Goal: Check status: Check status

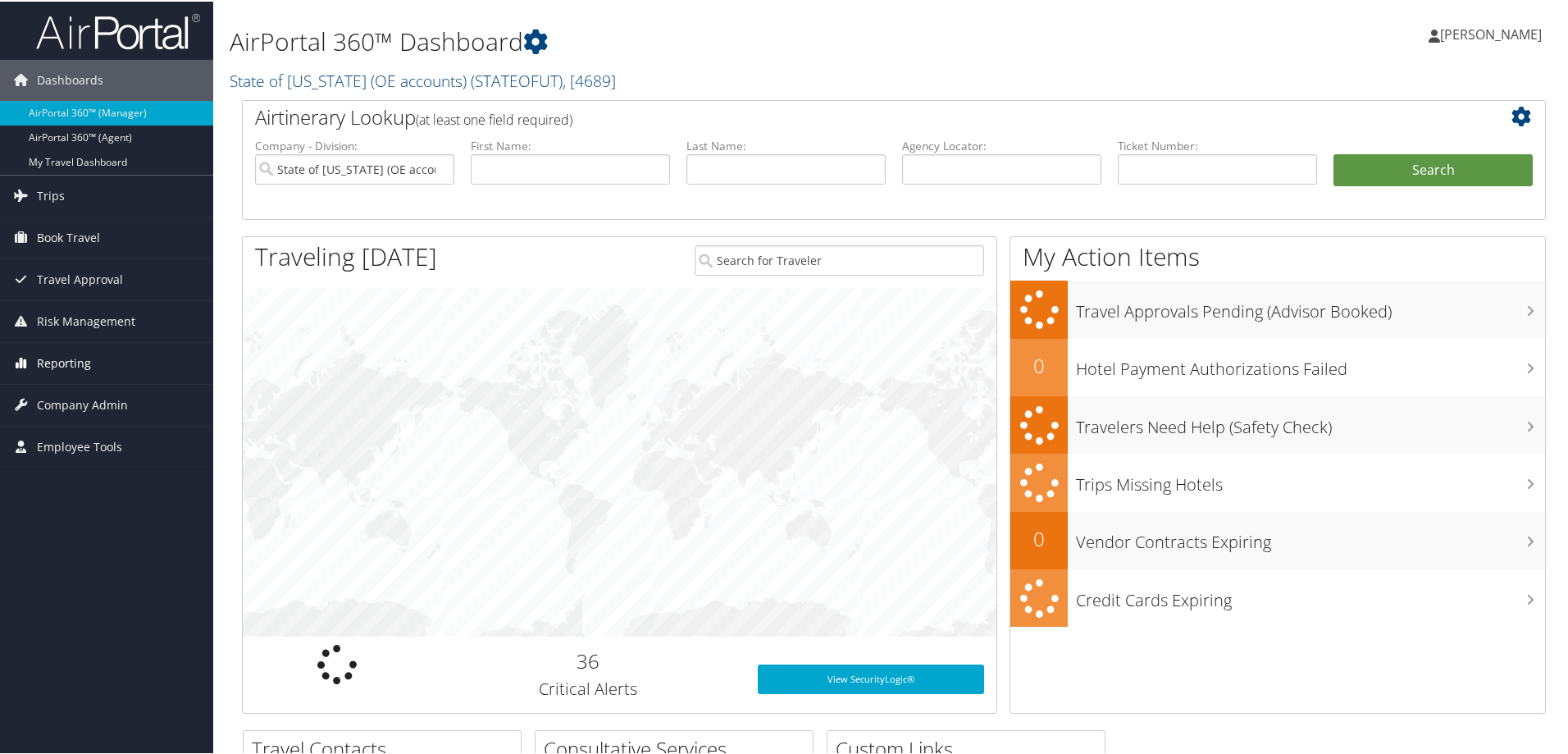
click at [55, 357] on span "Reporting" at bounding box center [63, 361] width 54 height 41
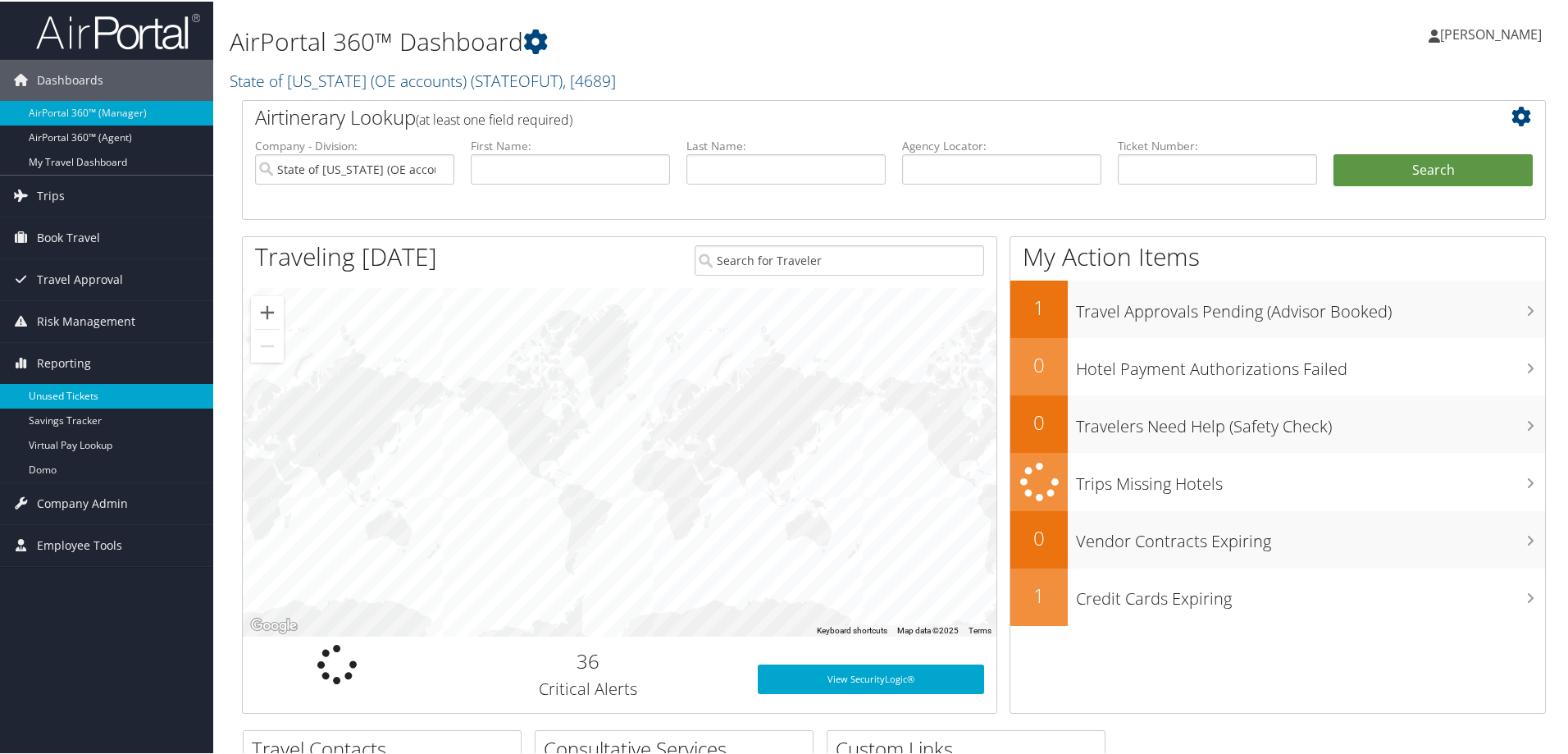
click at [64, 391] on link "Unused Tickets" at bounding box center [107, 394] width 214 height 25
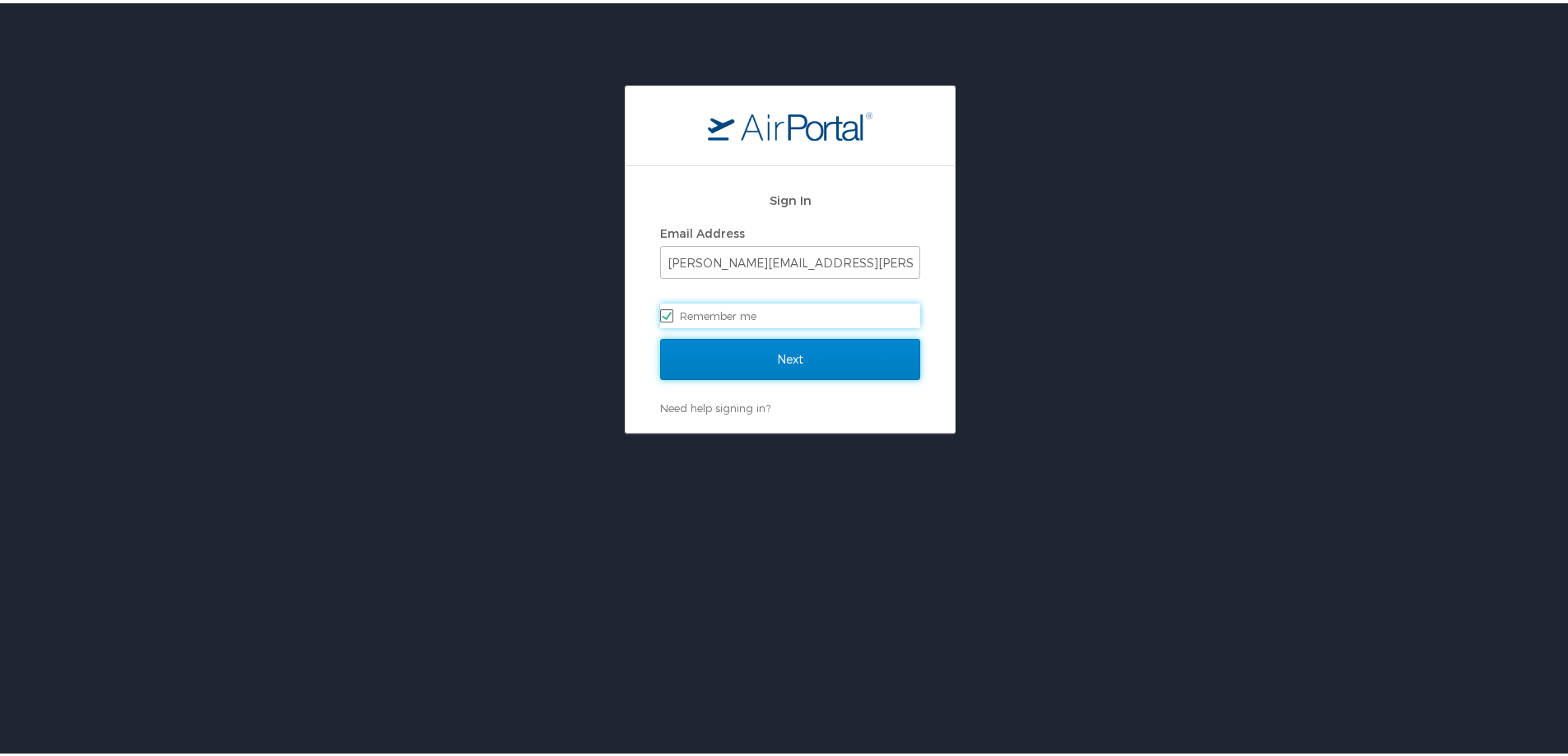
click at [667, 362] on input "Next" at bounding box center [790, 355] width 260 height 41
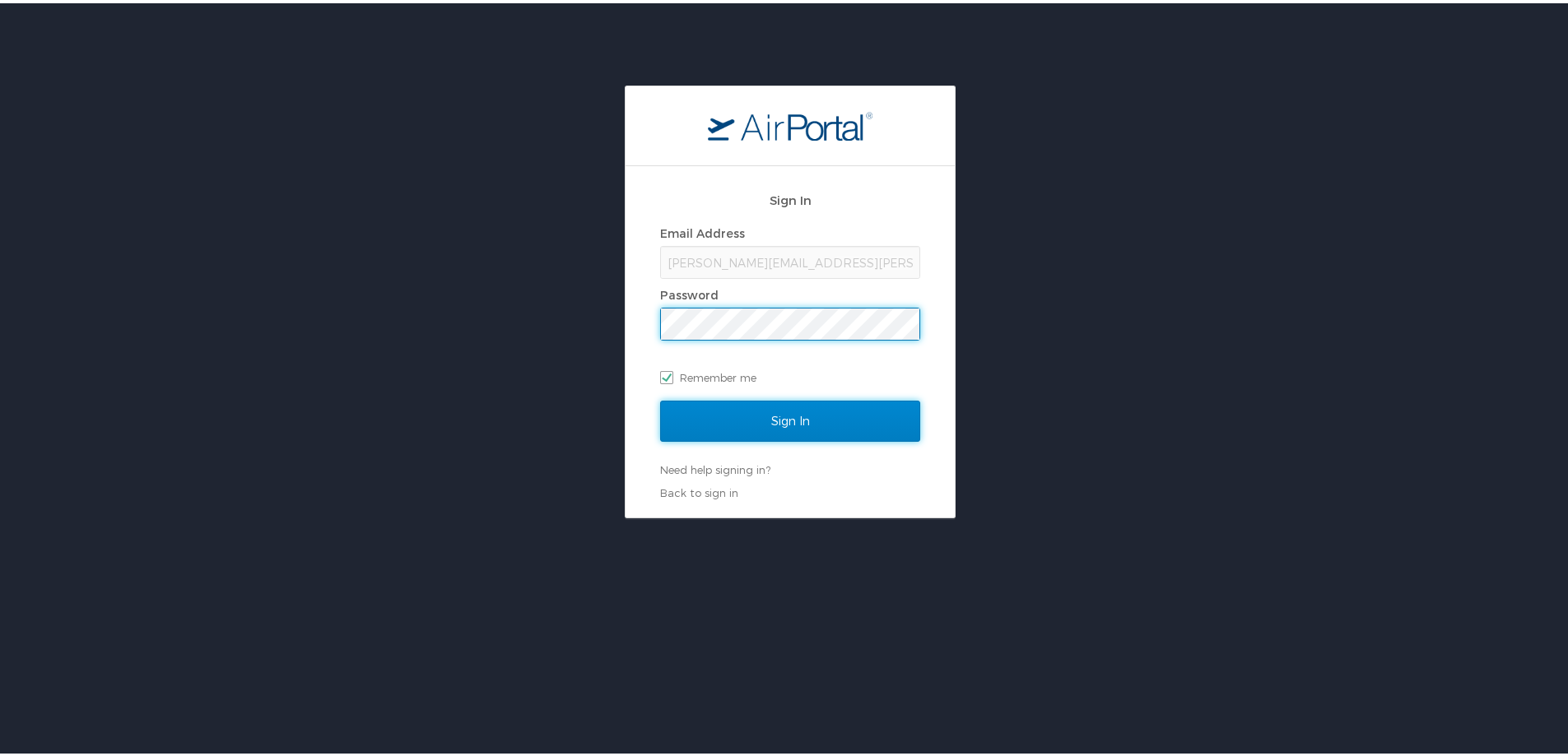
click at [727, 406] on input "Sign In" at bounding box center [790, 418] width 260 height 41
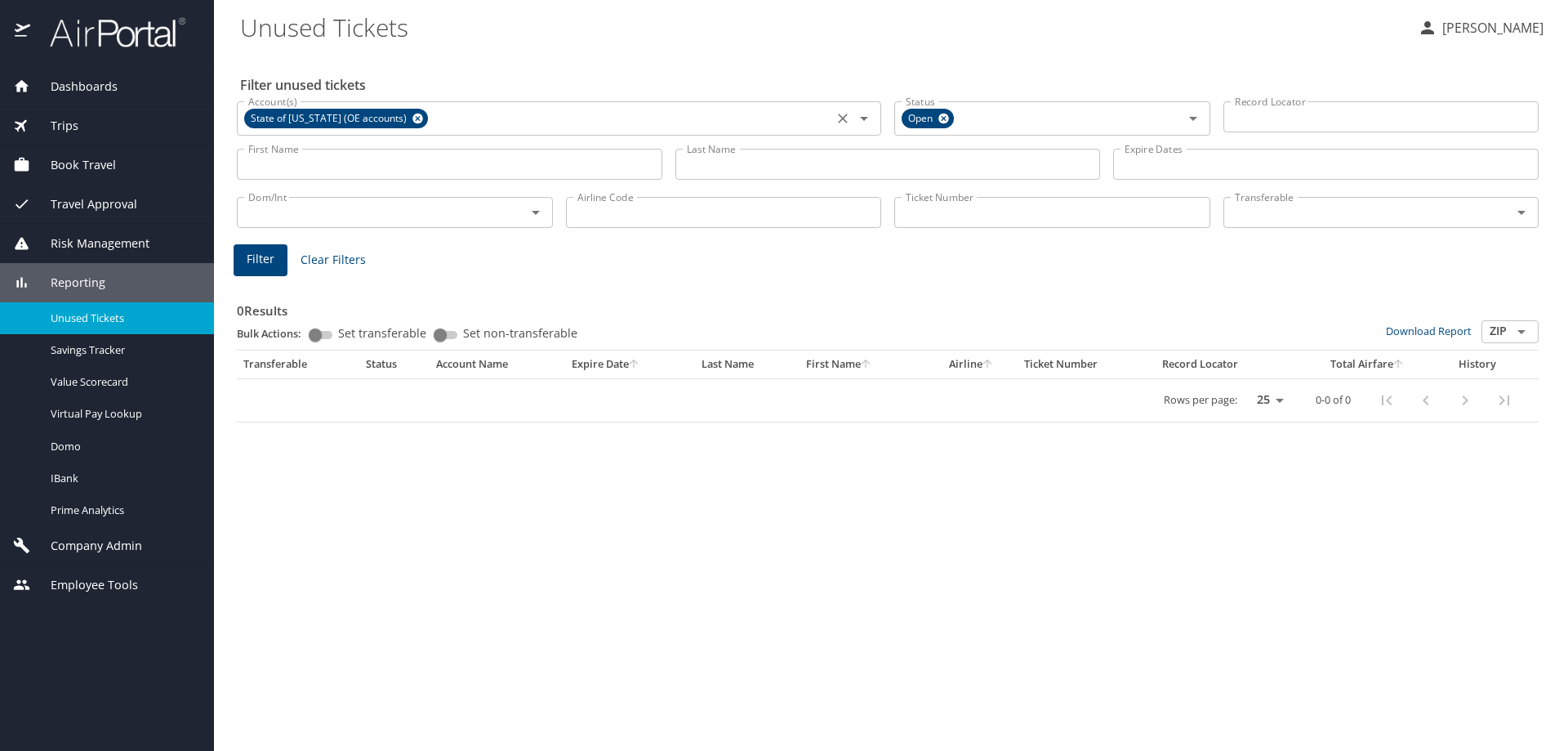
click at [413, 116] on icon at bounding box center [418, 118] width 11 height 11
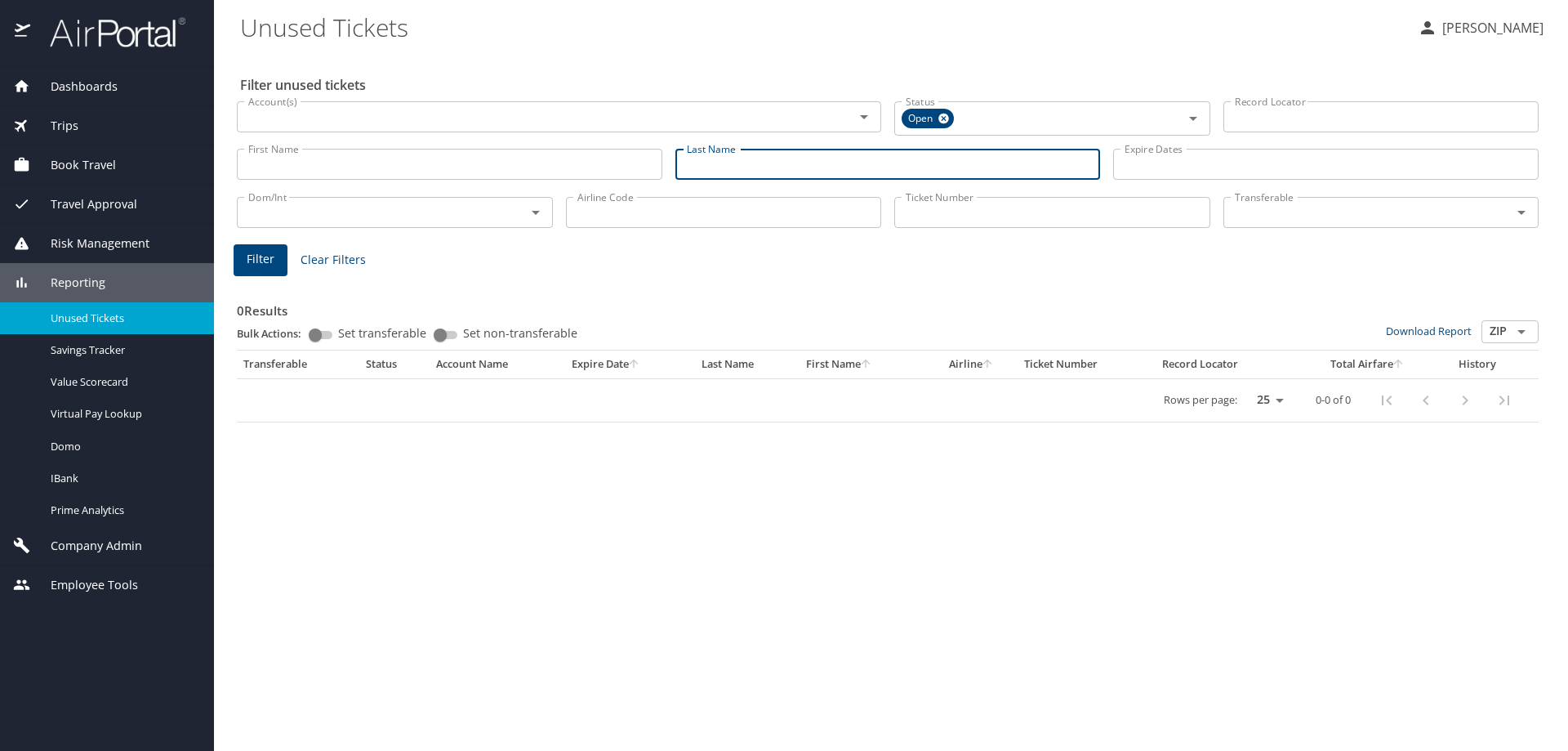
click at [704, 159] on input "Last Name" at bounding box center [888, 165] width 425 height 32
click at [770, 170] on input "Last Name" at bounding box center [888, 165] width 425 height 32
paste input "MARCHESSAULT"
type input "MARCHESSAULT"
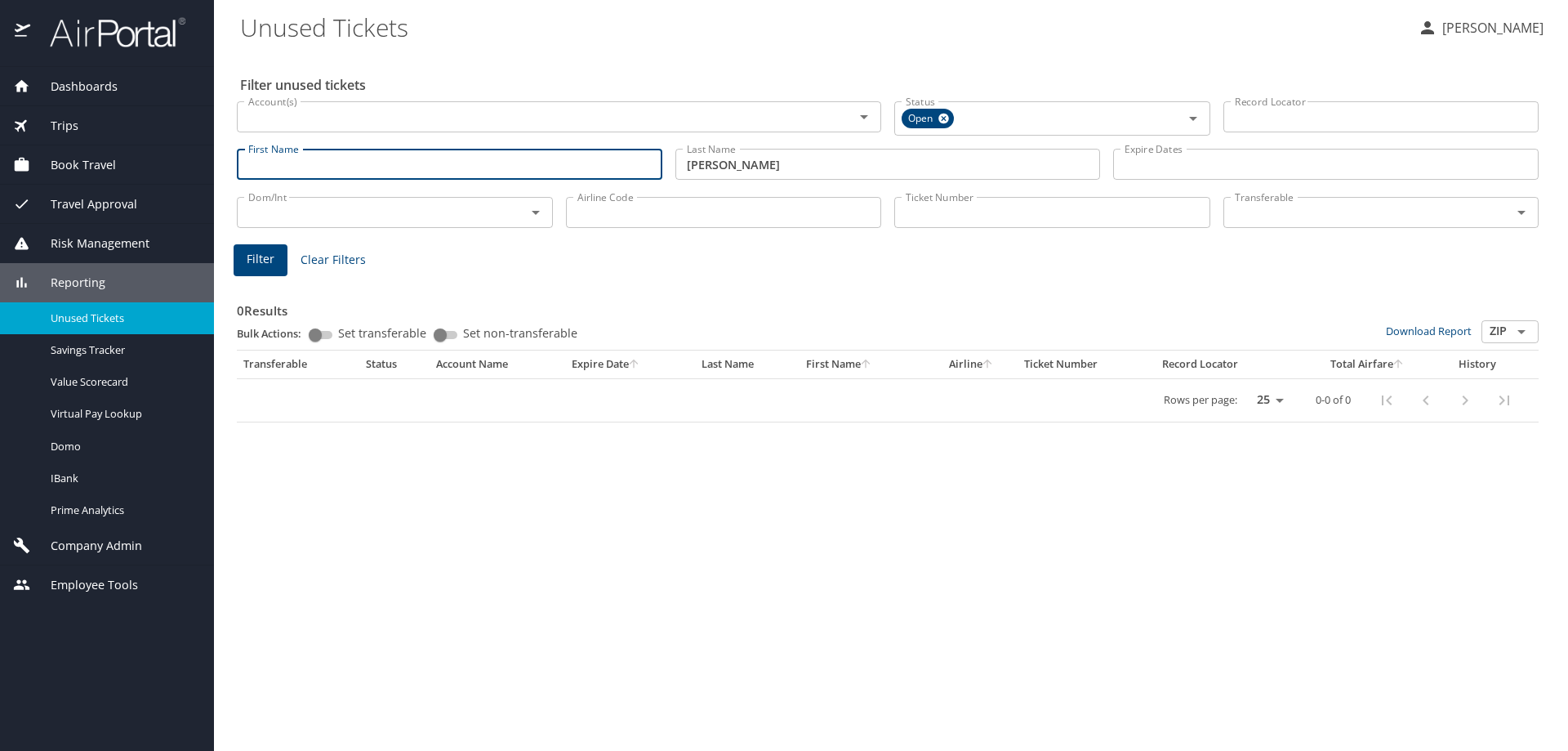
click at [451, 171] on input "First Name" at bounding box center [449, 165] width 425 height 32
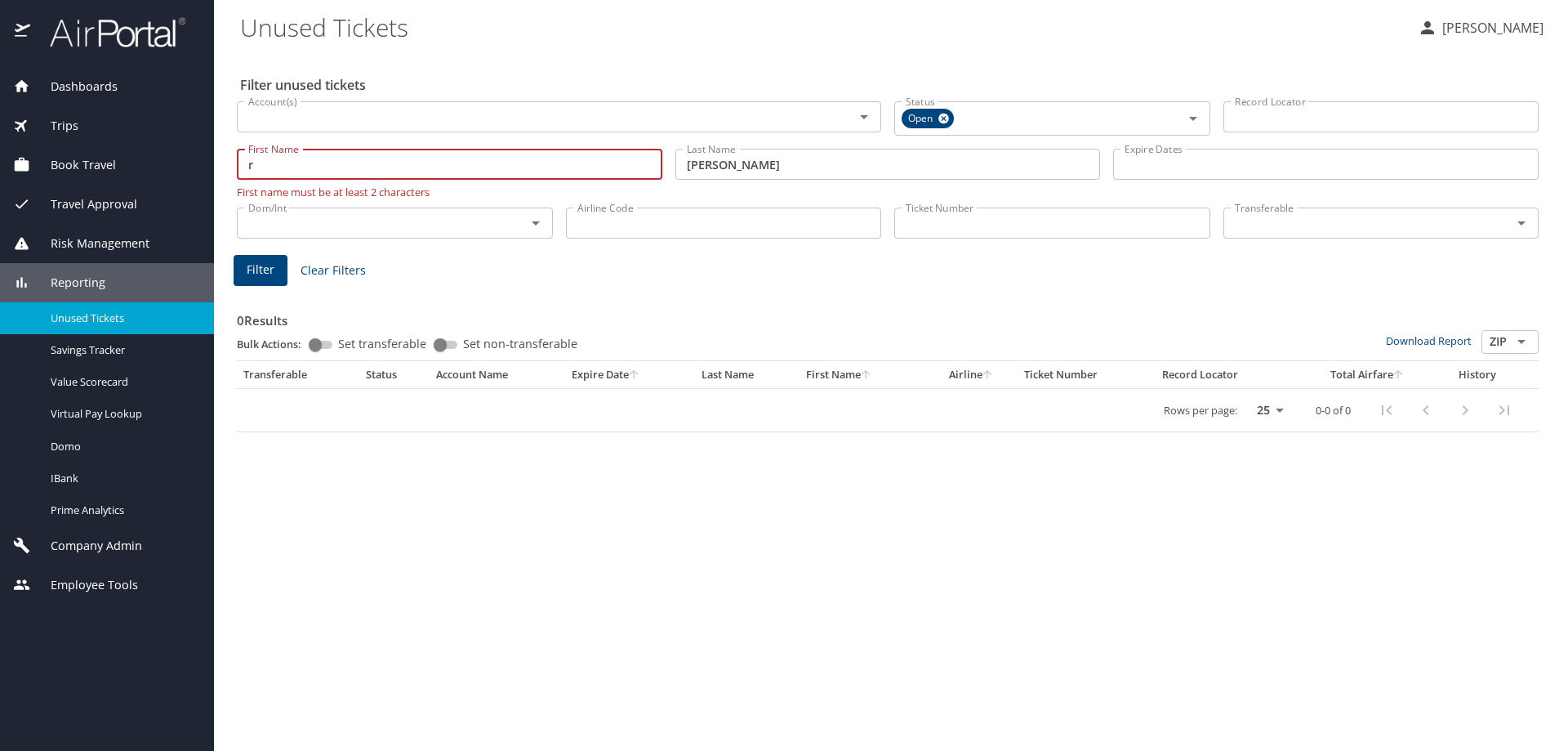
click at [265, 260] on span "Filter" at bounding box center [260, 270] width 28 height 21
click at [258, 266] on span "Filter" at bounding box center [260, 270] width 28 height 21
click at [282, 165] on input "r" at bounding box center [449, 165] width 425 height 32
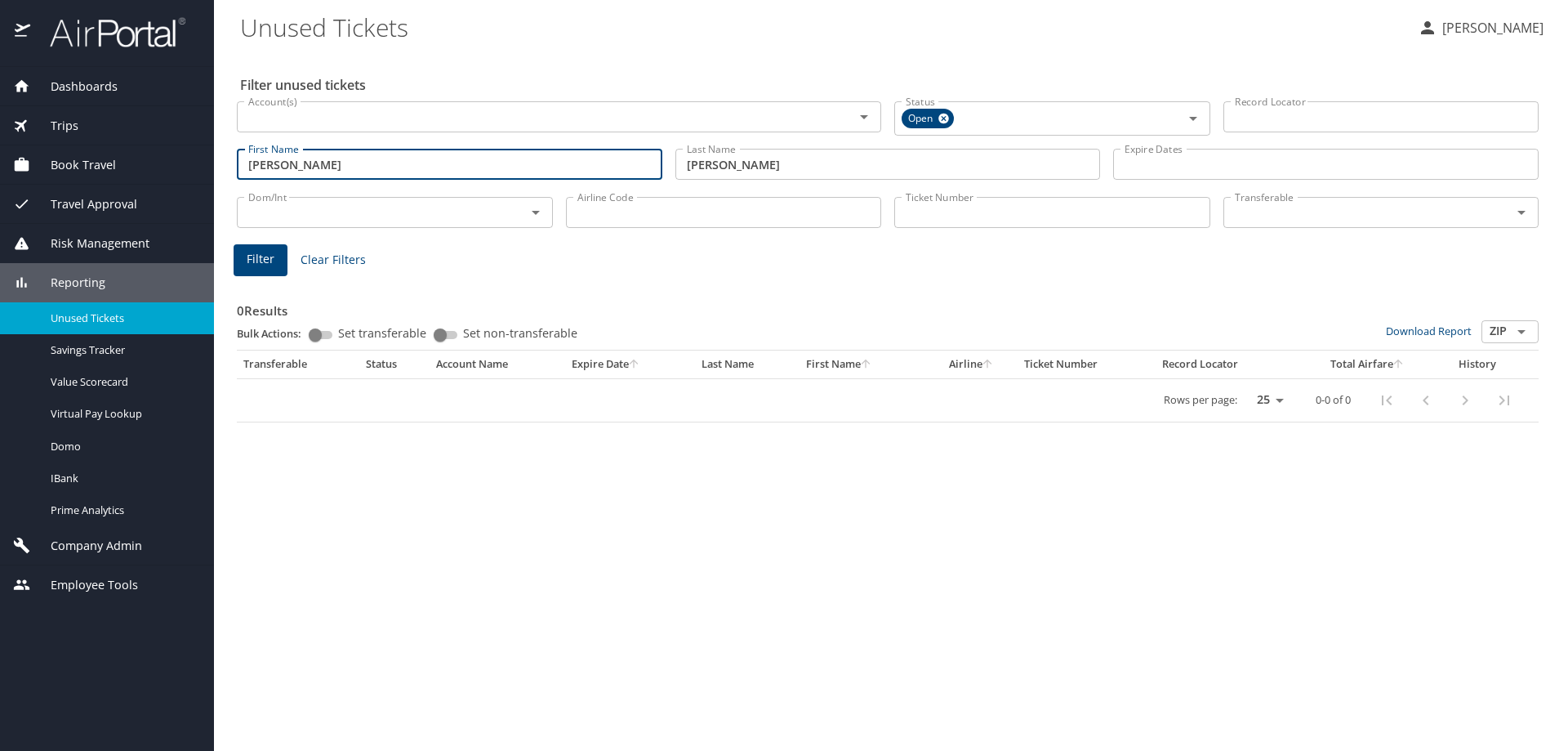
type input "ronald"
click at [265, 245] on button "Filter" at bounding box center [260, 260] width 54 height 32
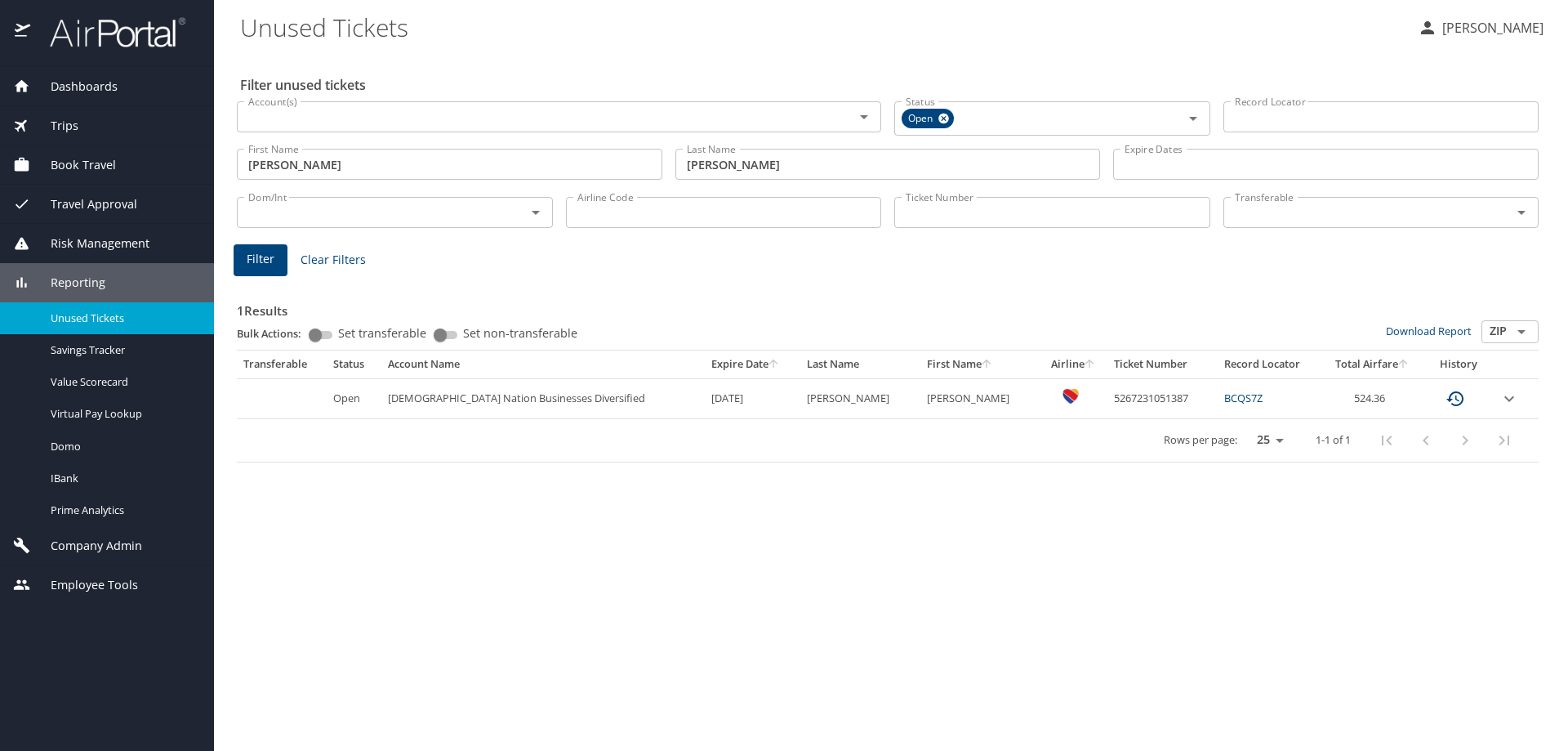
click at [1107, 395] on td "5267231051387" at bounding box center [1162, 398] width 110 height 40
copy td "5267231051387"
click at [90, 545] on span "Company Admin" at bounding box center [87, 546] width 112 height 18
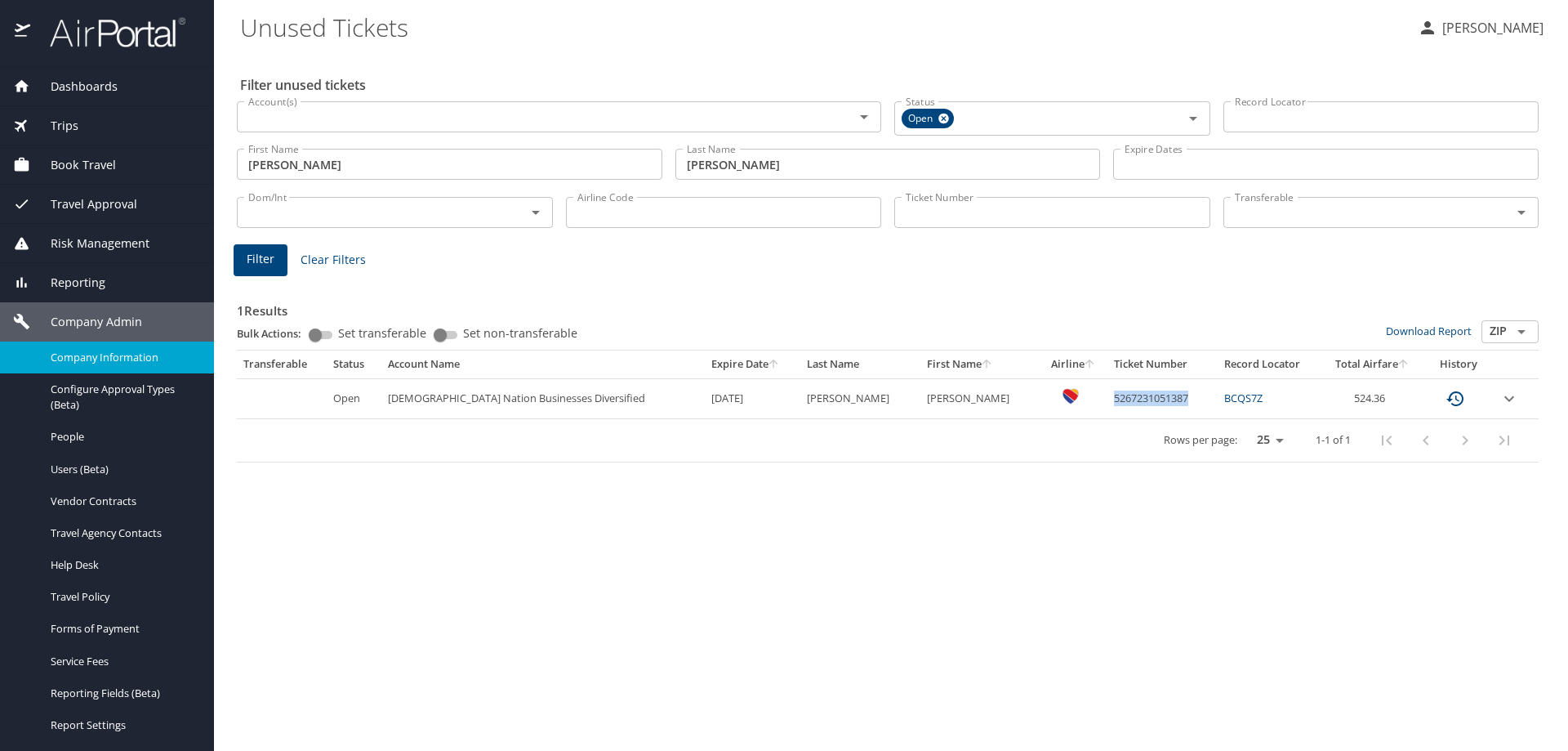
click at [72, 350] on span "Company Information" at bounding box center [122, 358] width 144 height 16
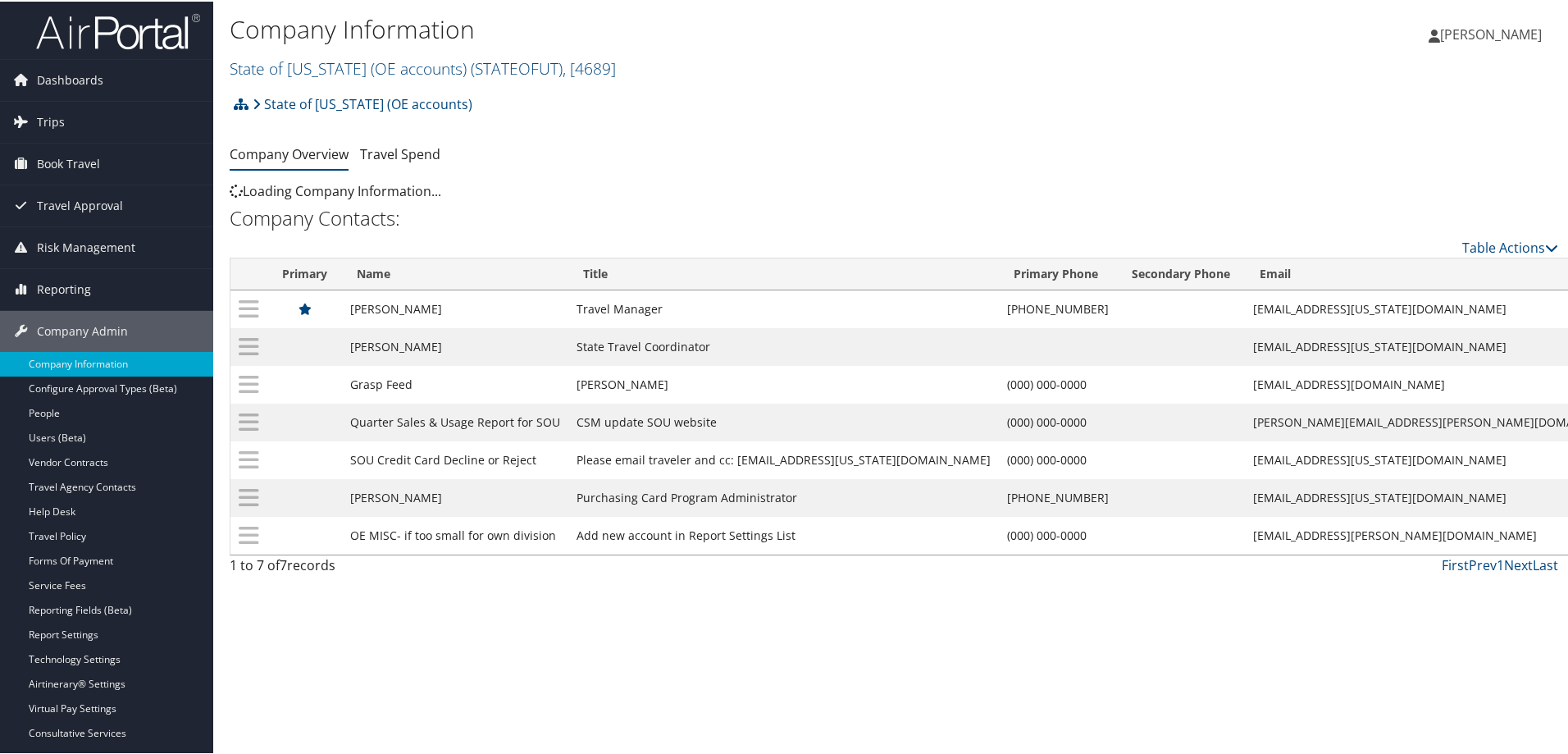
click at [434, 103] on div "State of Utah (OE accounts) Account Structure State of Utah (OE accounts) (STAT…" at bounding box center [893, 108] width 1329 height 45
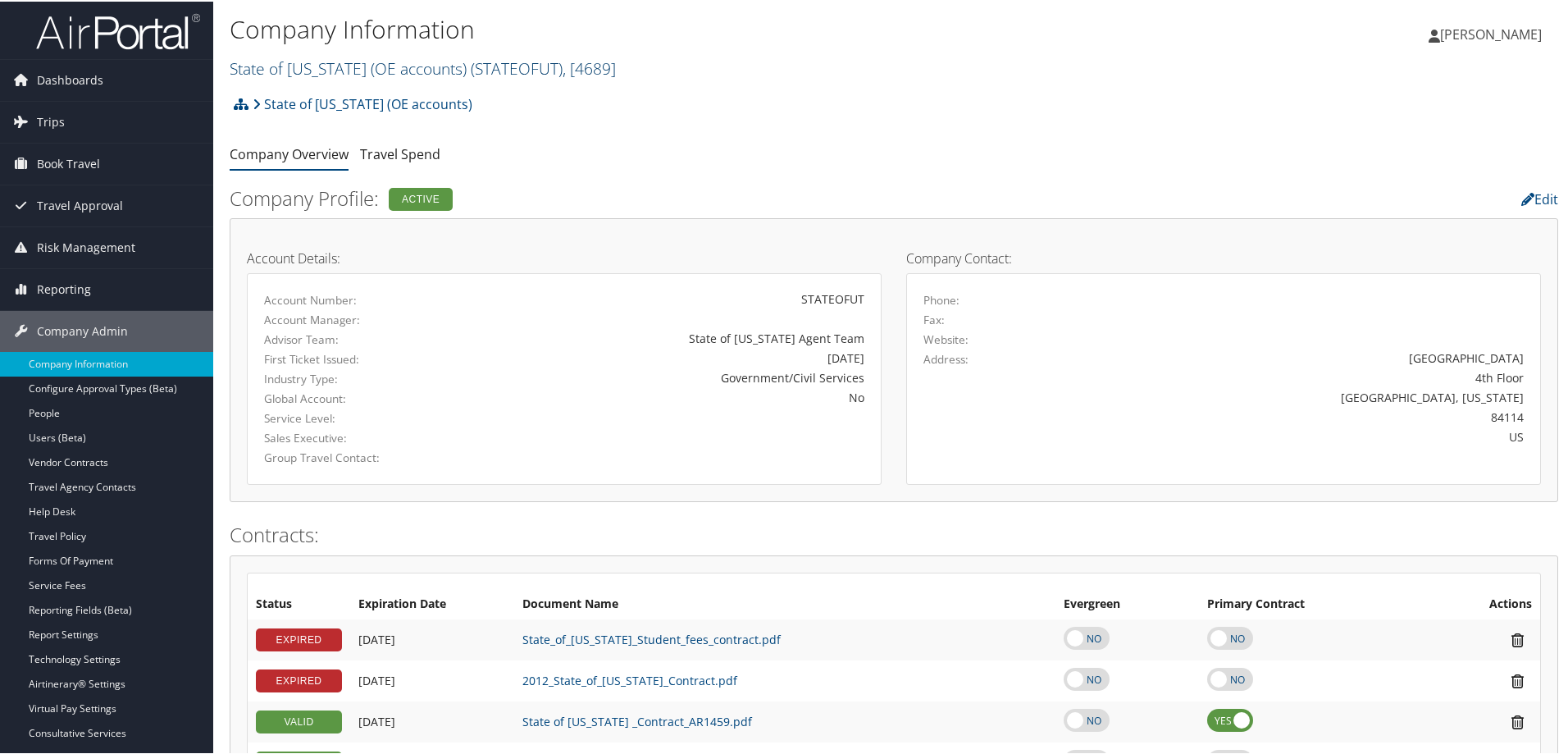
click at [471, 67] on span "( STATEOFUT )" at bounding box center [516, 66] width 92 height 22
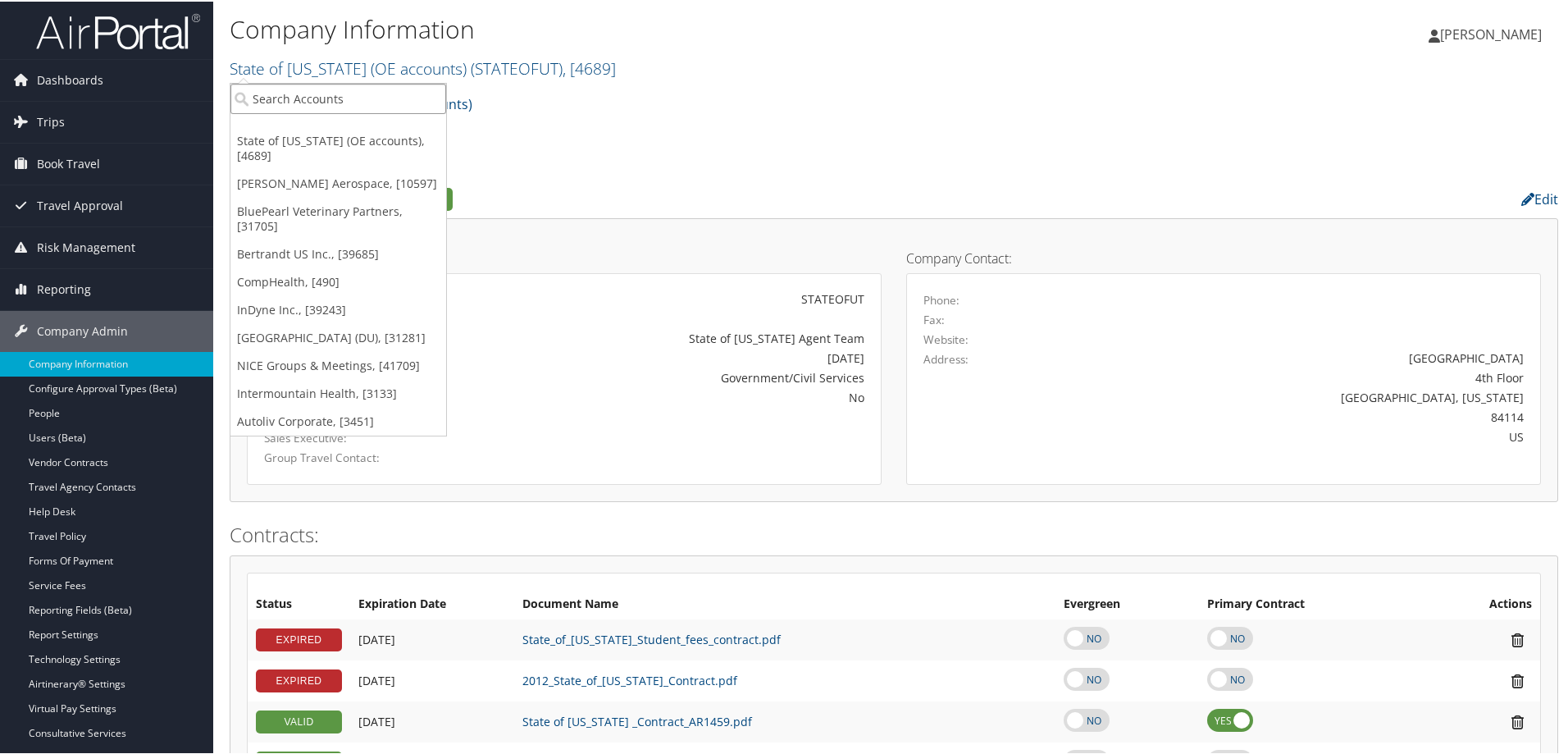
click at [310, 99] on input "search" at bounding box center [338, 97] width 216 height 31
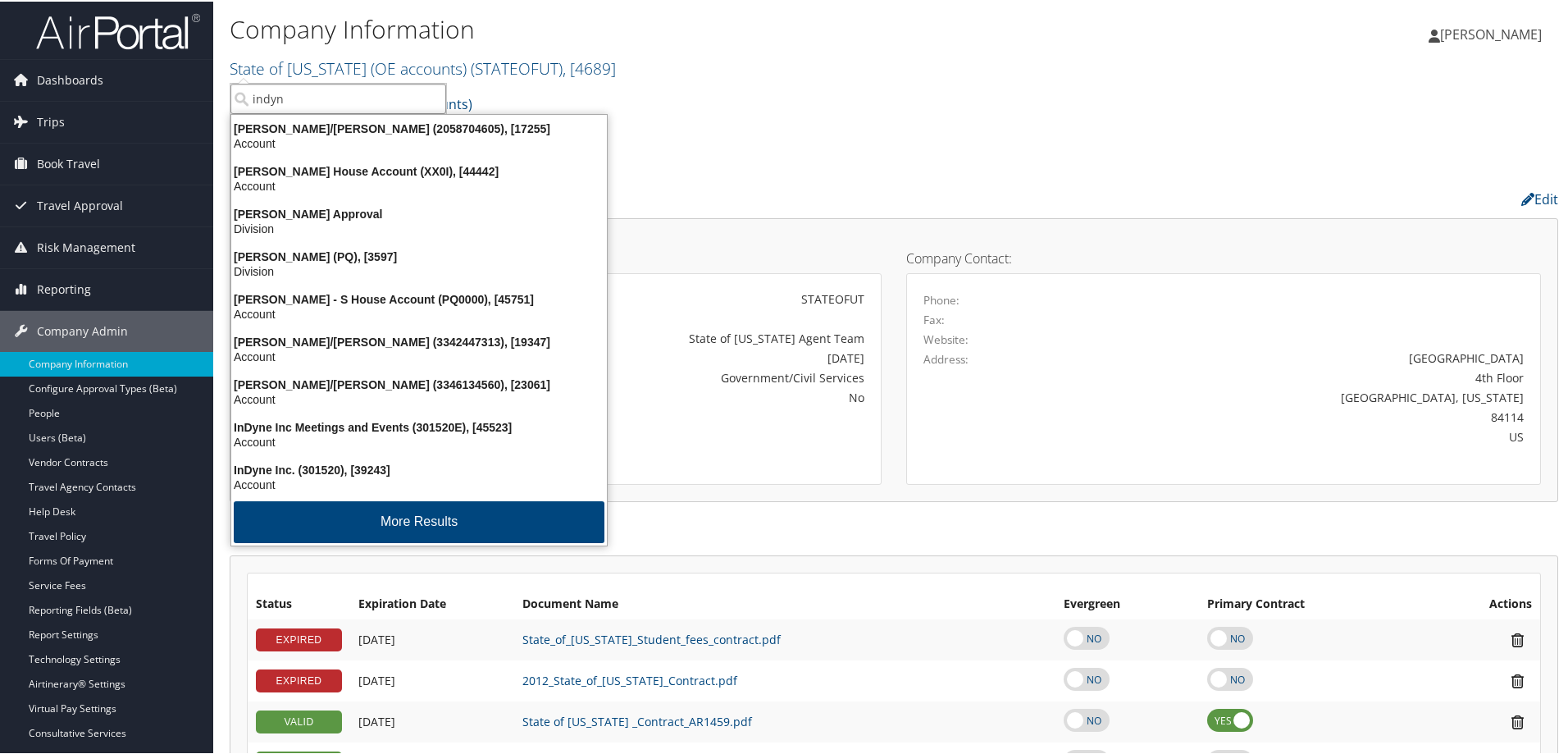
type input "indyne"
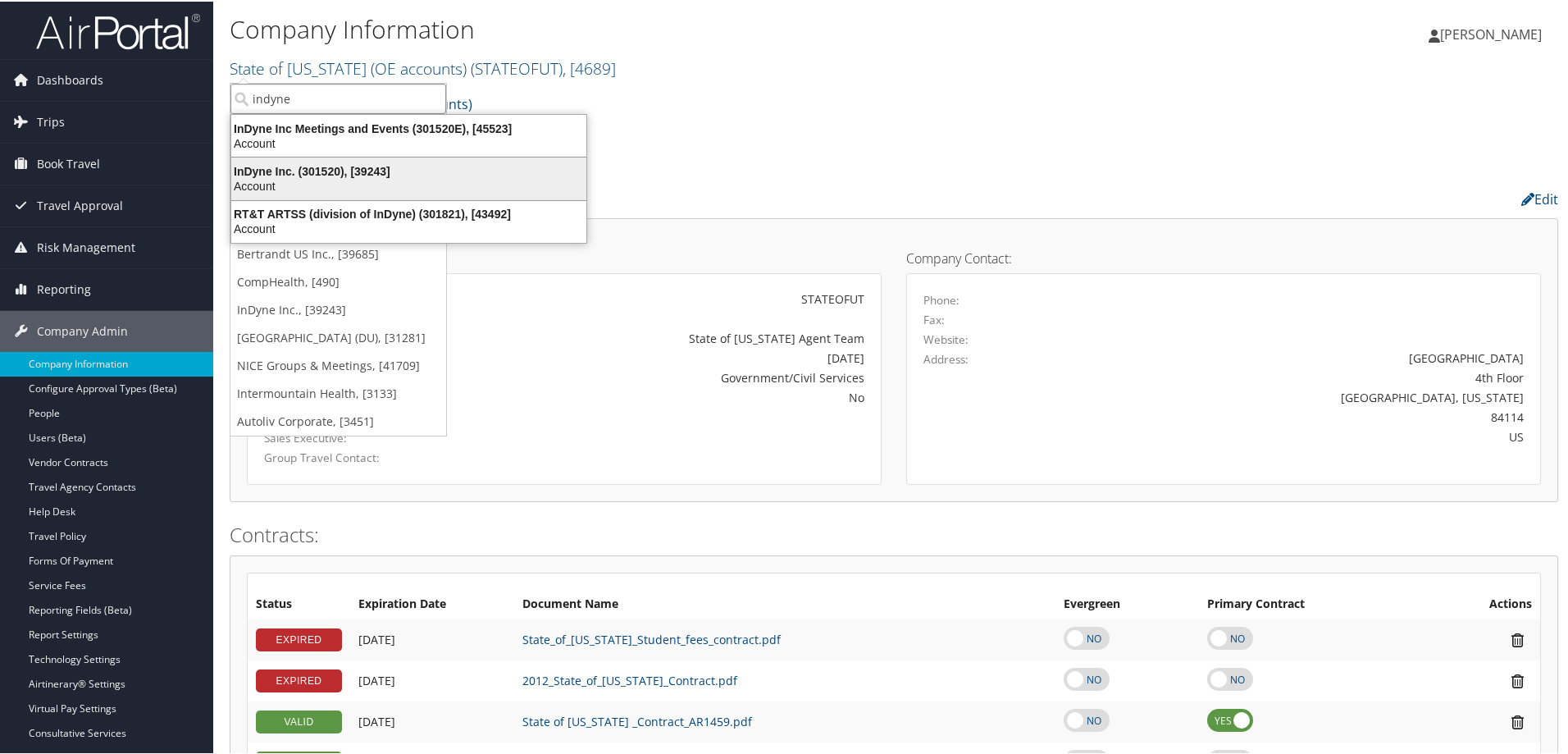
click at [321, 175] on div "InDyne Inc. (301520), [39243]" at bounding box center [409, 169] width 375 height 15
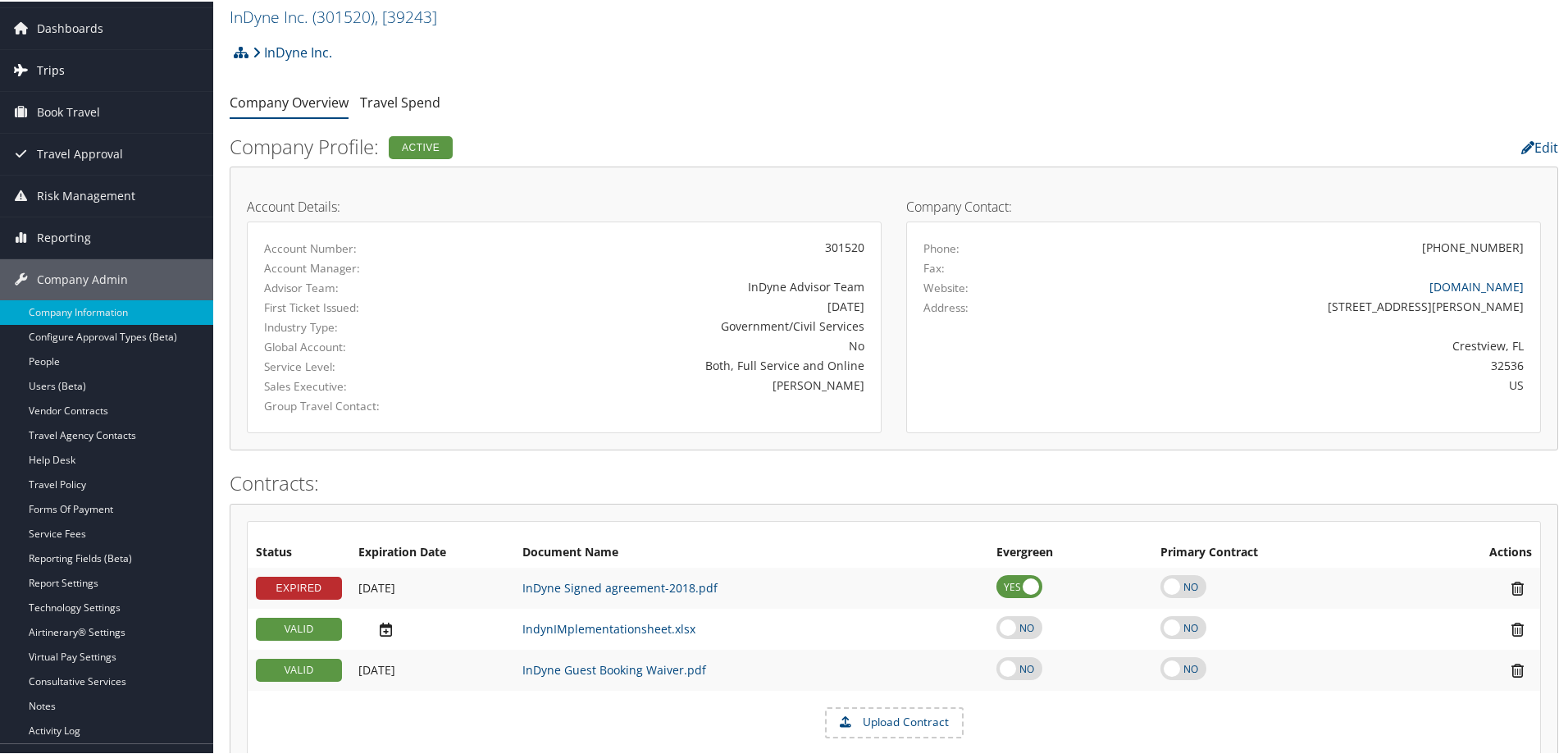
scroll to position [42, 0]
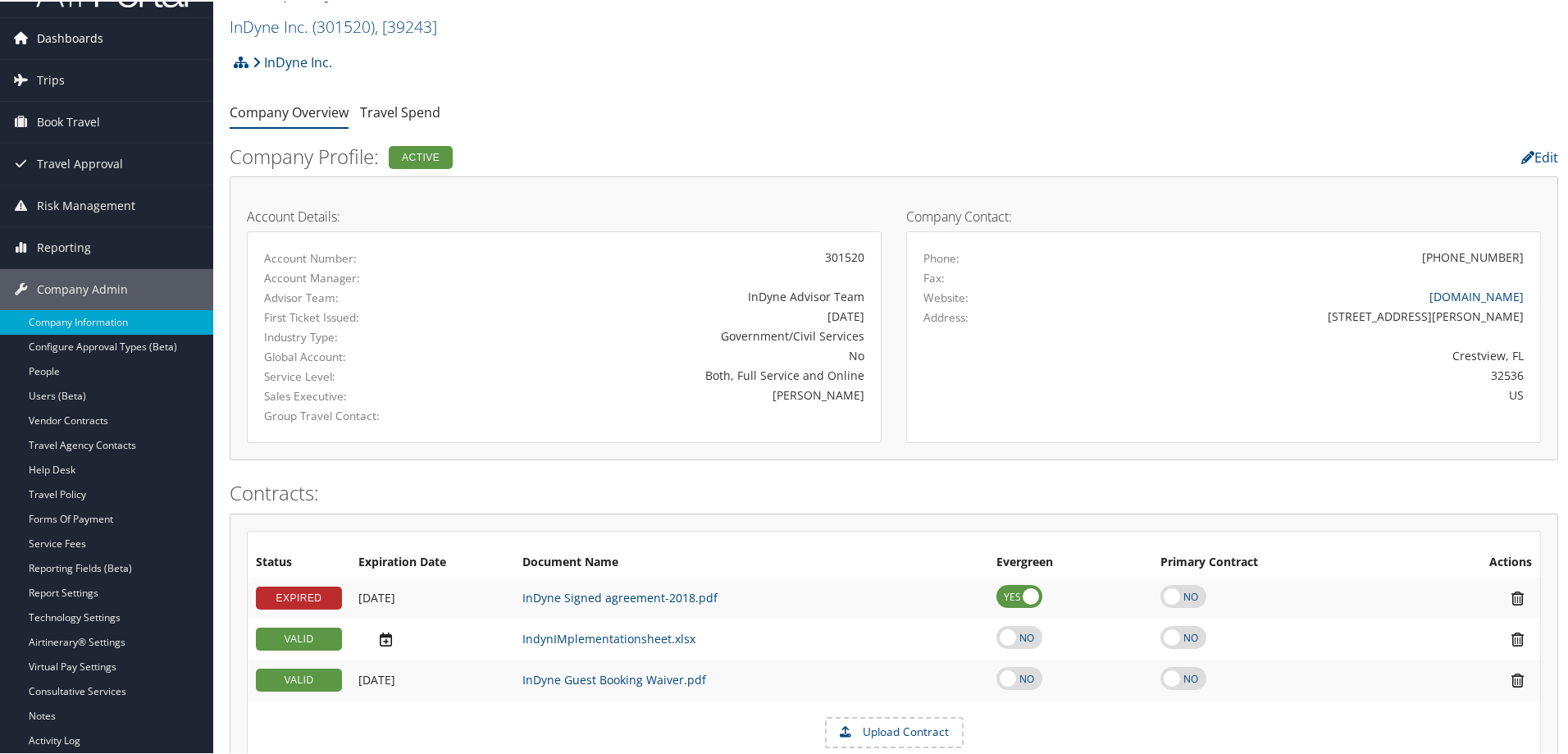
click at [85, 38] on span "Dashboards" at bounding box center [69, 37] width 66 height 41
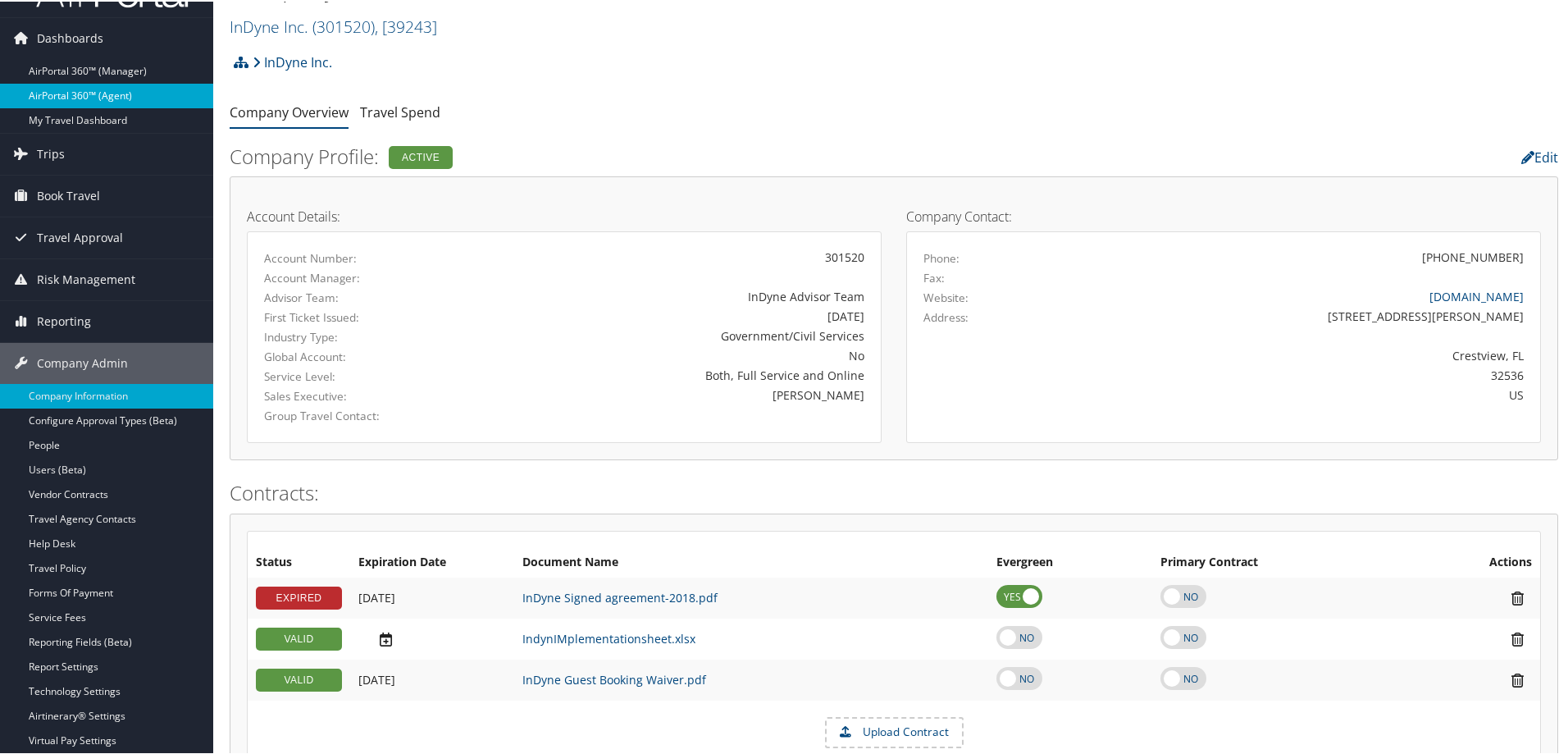
click at [108, 92] on link "AirPortal 360™ (Agent)" at bounding box center [107, 94] width 214 height 25
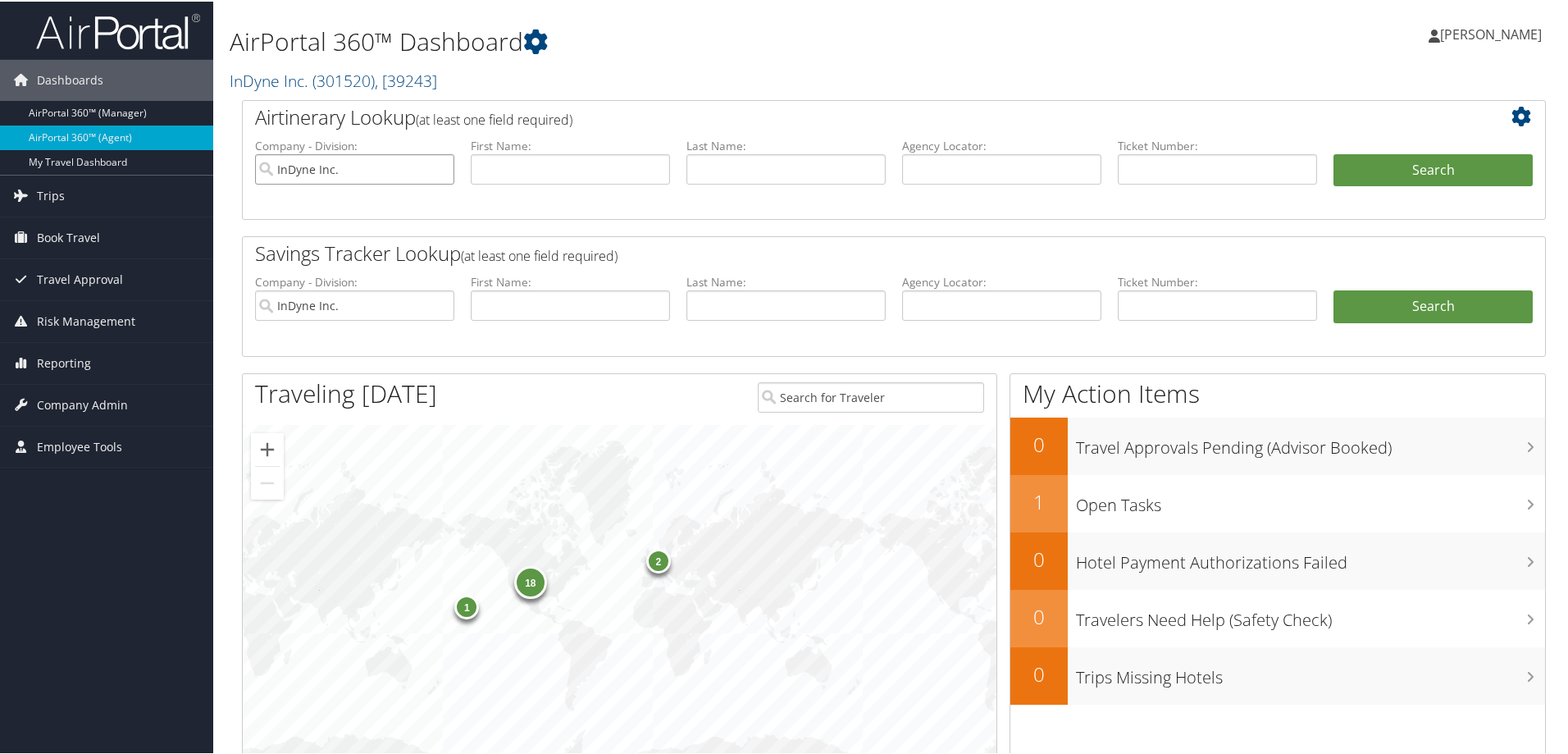
click at [432, 165] on input "InDyne Inc." at bounding box center [354, 167] width 199 height 31
click at [1017, 170] on input "text" at bounding box center [1001, 167] width 199 height 31
paste input "D6LRBW"
type input "D6LRBW"
click at [1352, 160] on button "Search" at bounding box center [1432, 168] width 199 height 33
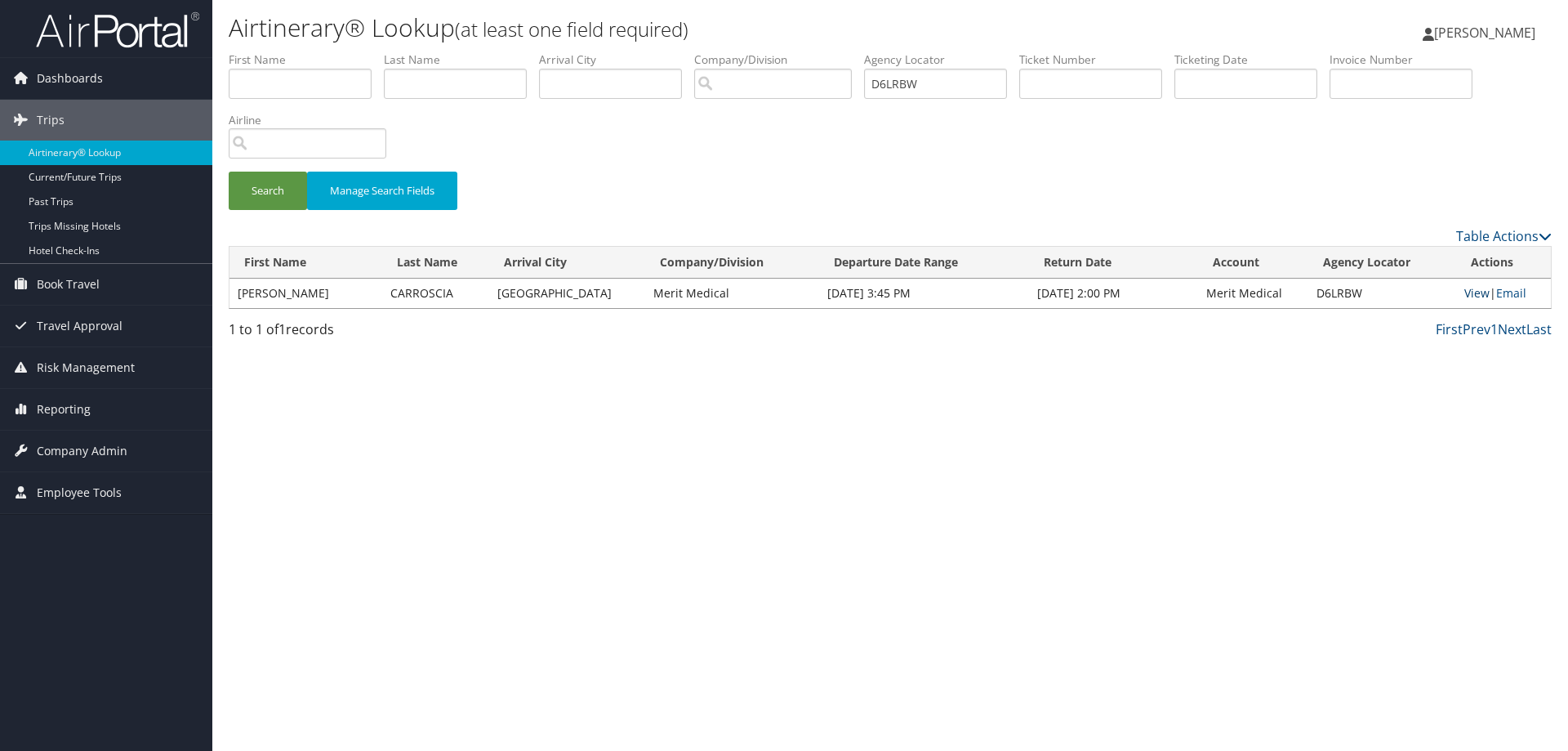
click at [1470, 299] on link "View" at bounding box center [1477, 293] width 26 height 16
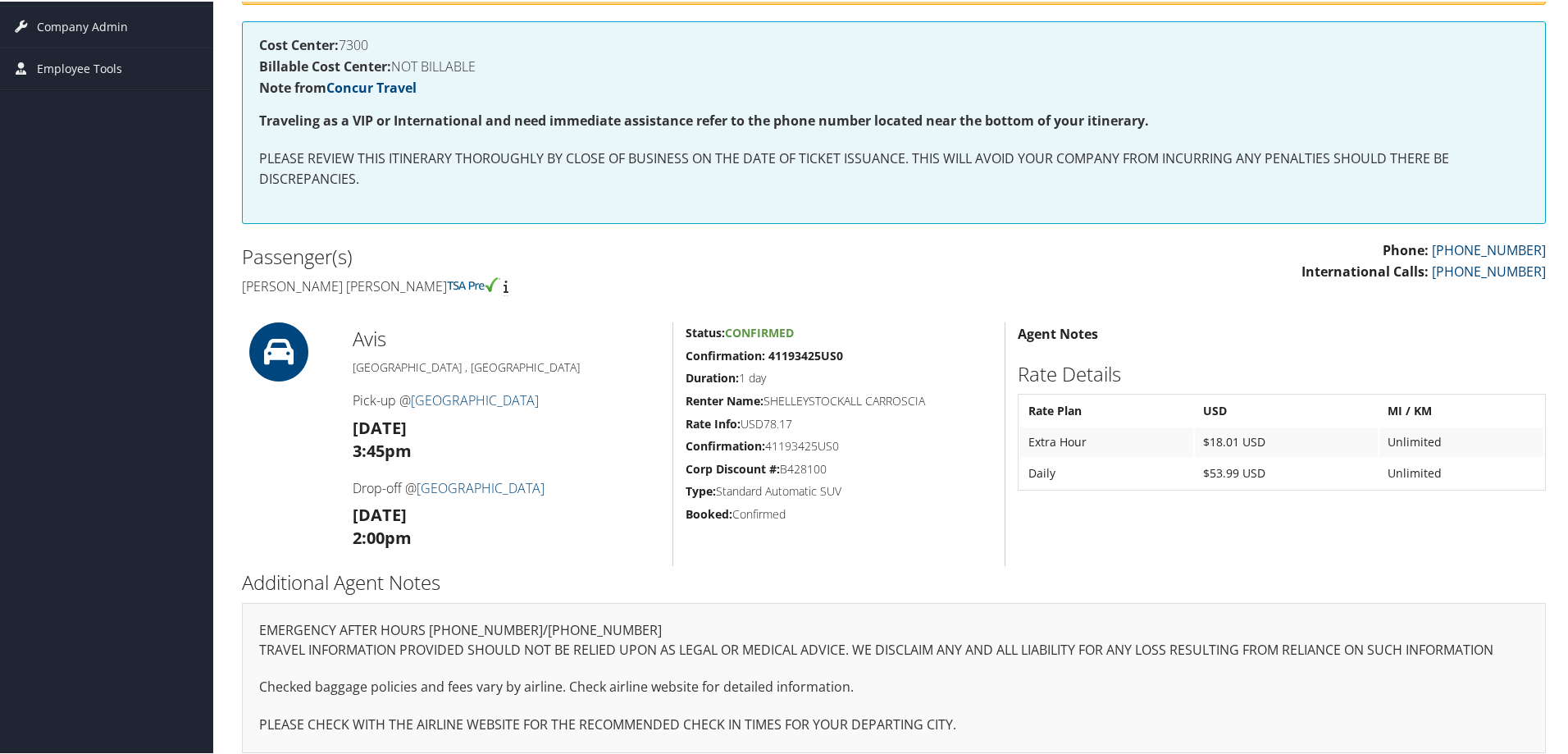
scroll to position [319, 0]
